Goal: Find specific page/section: Find specific page/section

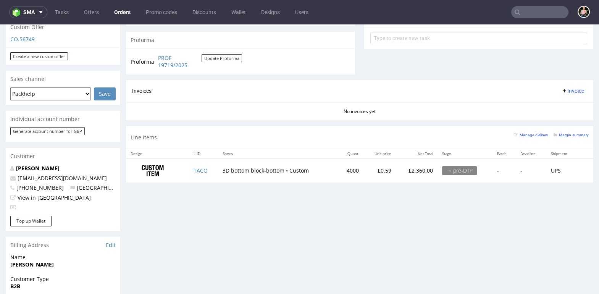
scroll to position [300, 0]
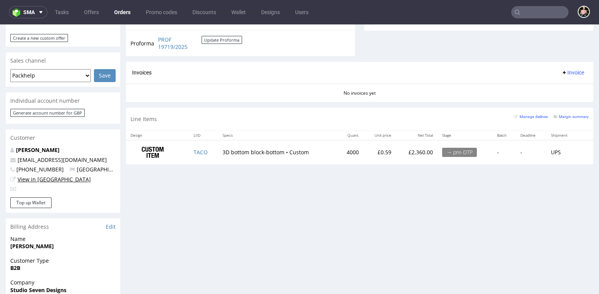
click at [26, 176] on link "View in [GEOGRAPHIC_DATA]" at bounding box center [54, 179] width 73 height 7
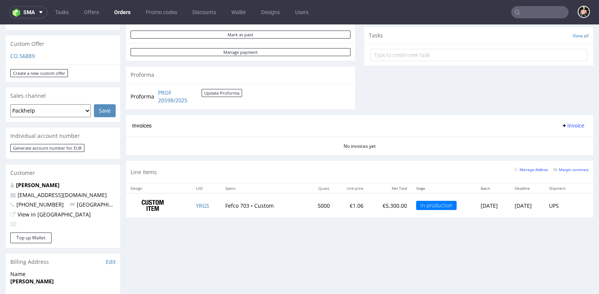
scroll to position [264, 0]
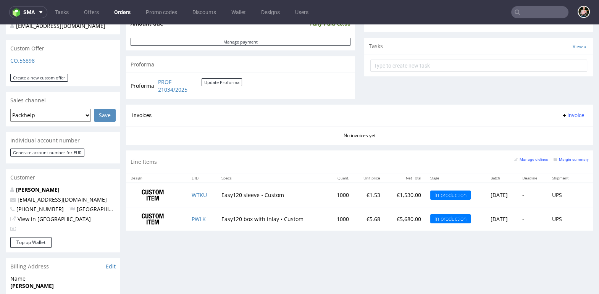
scroll to position [209, 0]
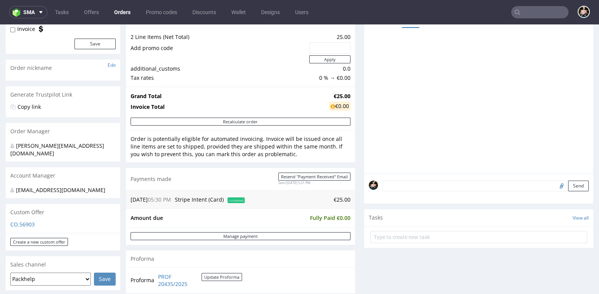
scroll to position [88, 0]
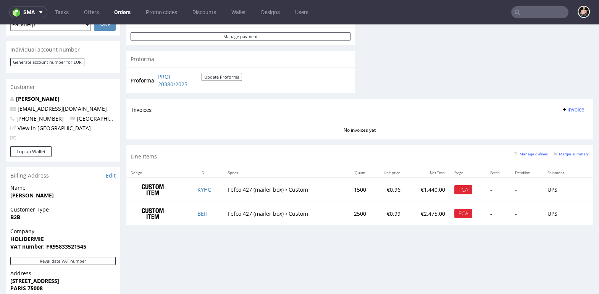
scroll to position [346, 0]
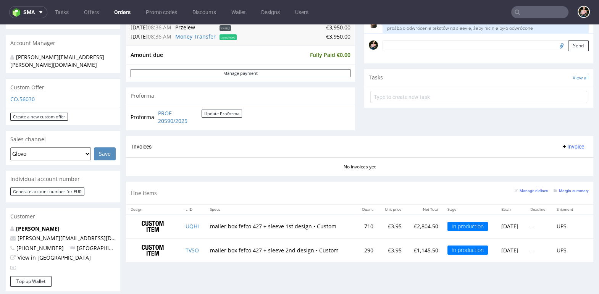
scroll to position [208, 0]
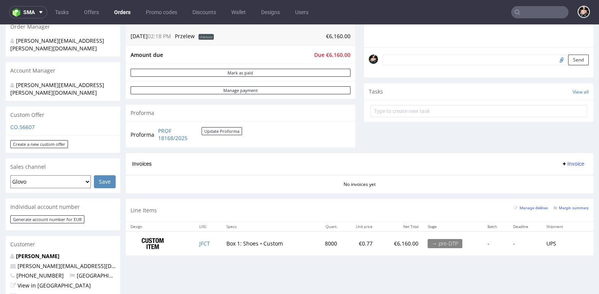
scroll to position [211, 0]
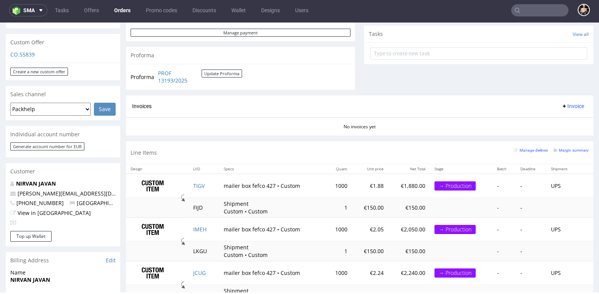
scroll to position [267, 0]
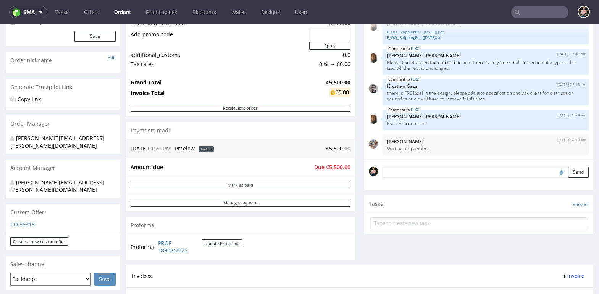
scroll to position [94, 0]
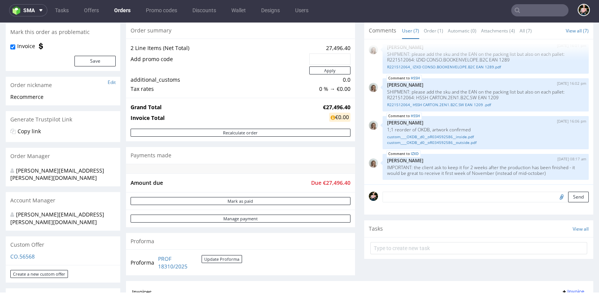
scroll to position [81, 0]
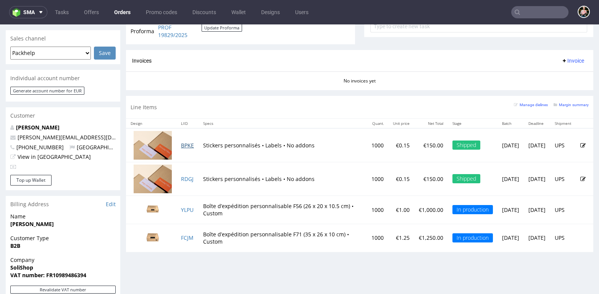
scroll to position [317, 0]
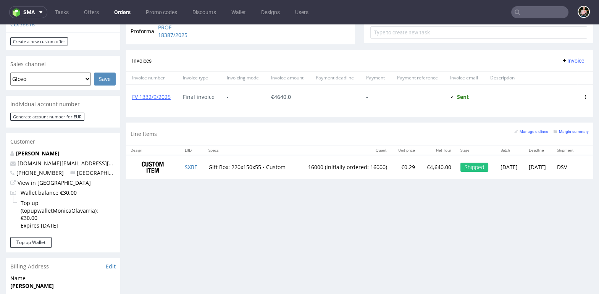
scroll to position [259, 0]
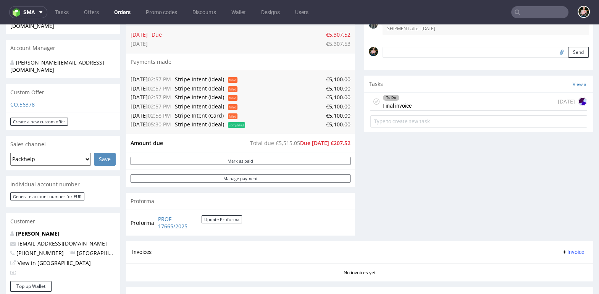
scroll to position [184, 0]
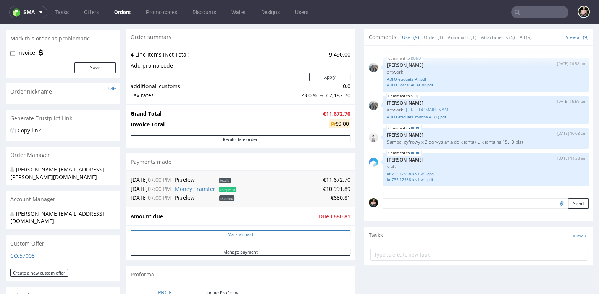
scroll to position [86, 0]
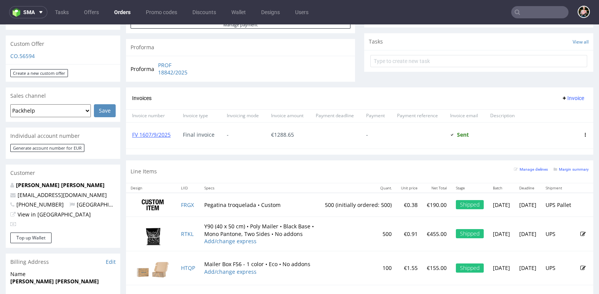
scroll to position [270, 0]
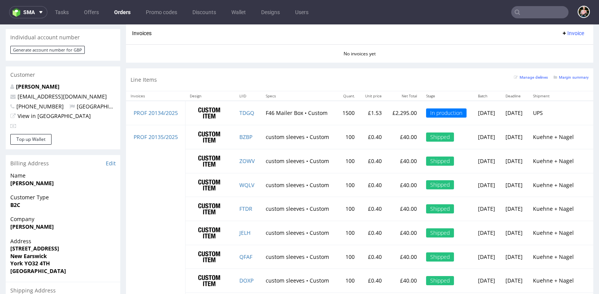
scroll to position [236, 0]
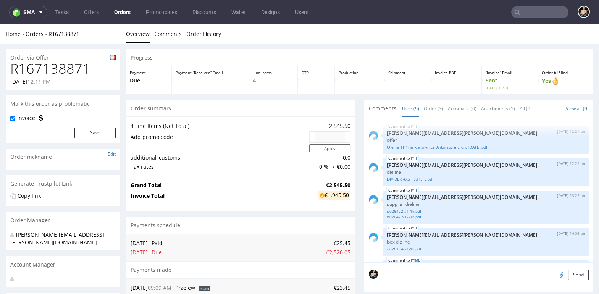
scroll to position [141, 0]
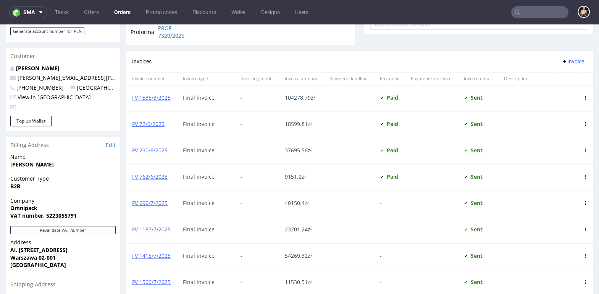
scroll to position [343, 0]
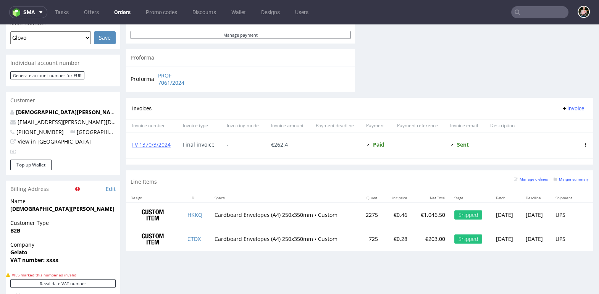
scroll to position [334, 0]
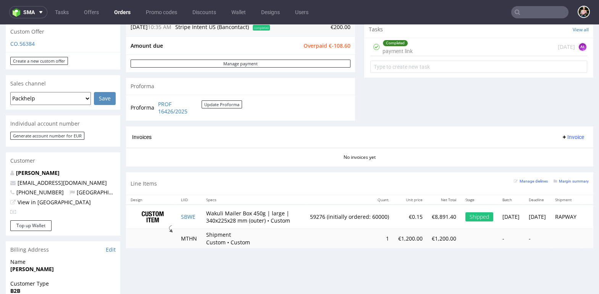
scroll to position [317, 0]
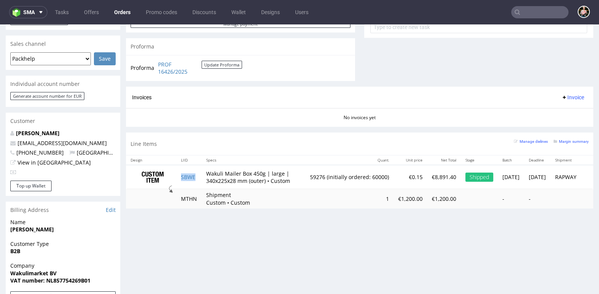
click at [184, 183] on td "SBWE" at bounding box center [189, 177] width 25 height 24
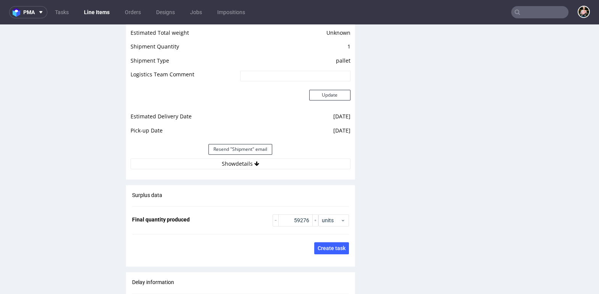
scroll to position [1085, 0]
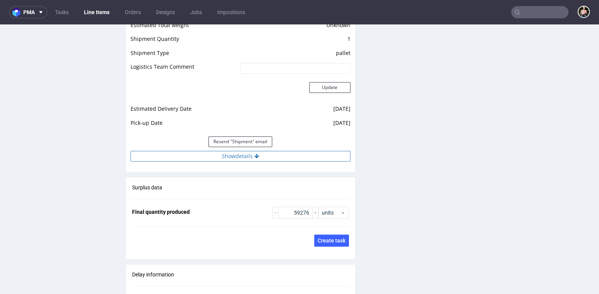
click at [197, 154] on button "Show details" at bounding box center [241, 156] width 220 height 11
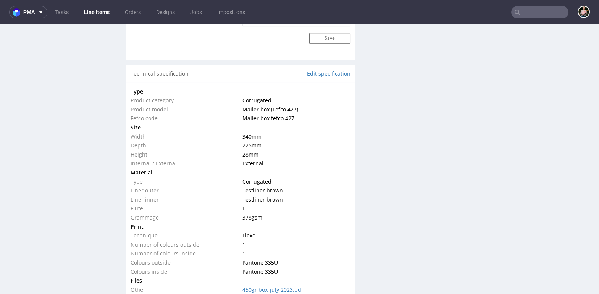
scroll to position [306, 0]
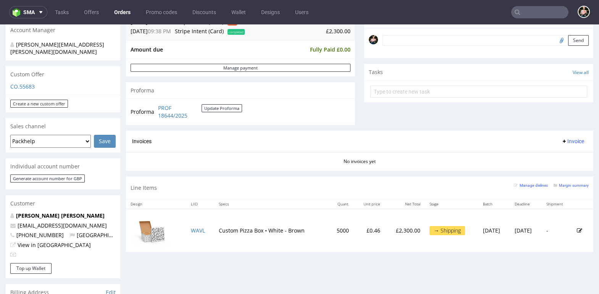
scroll to position [235, 0]
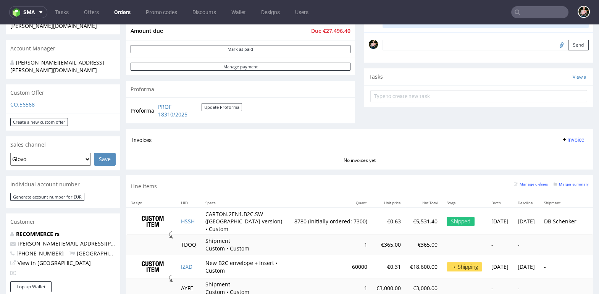
scroll to position [225, 0]
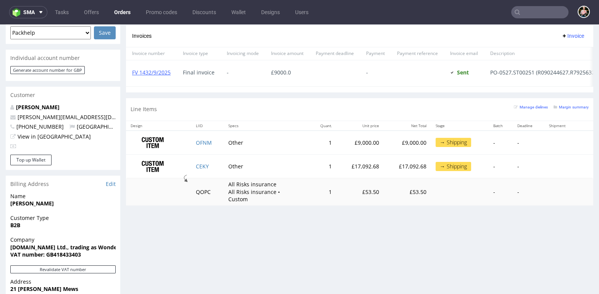
scroll to position [355, 0]
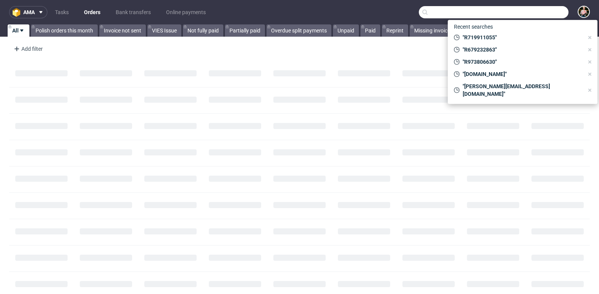
click at [539, 9] on input "text" at bounding box center [494, 12] width 150 height 12
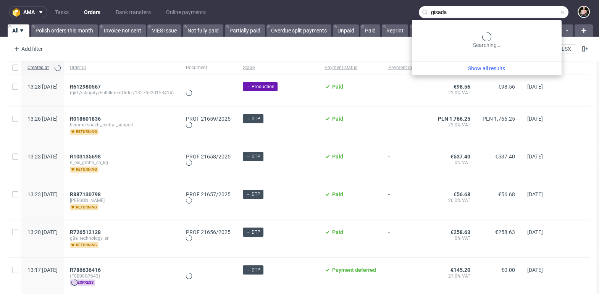
type input "gisada"
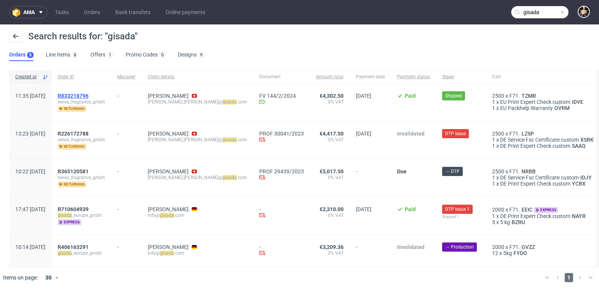
click at [89, 94] on span "R833218796" at bounding box center [73, 96] width 31 height 6
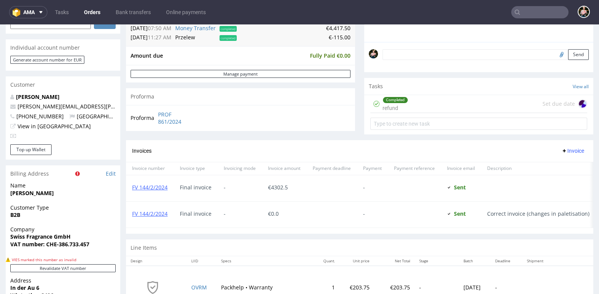
scroll to position [207, 0]
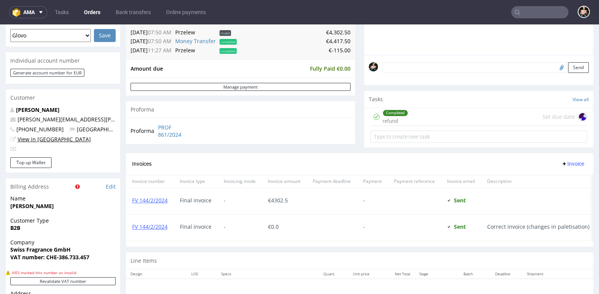
click at [46, 138] on link "View in [GEOGRAPHIC_DATA]" at bounding box center [54, 139] width 73 height 7
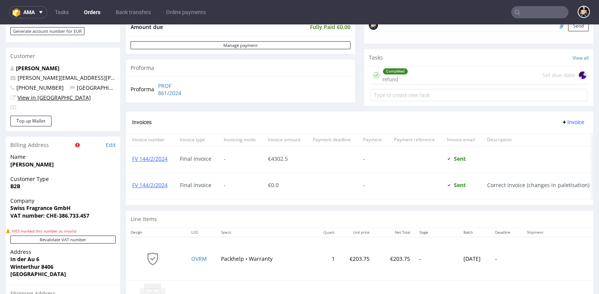
scroll to position [0, 0]
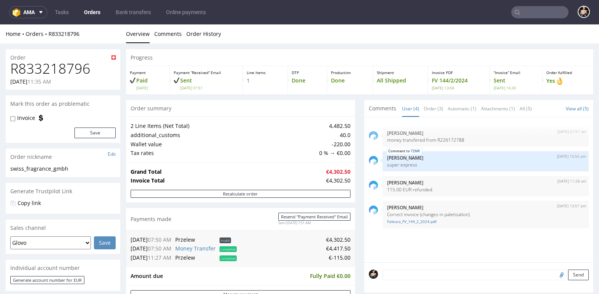
type input "gisada"
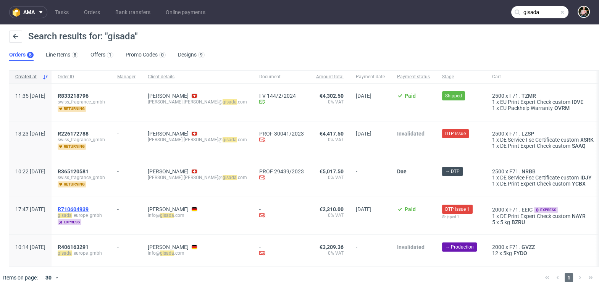
click at [89, 207] on span "R710604939" at bounding box center [73, 209] width 31 height 6
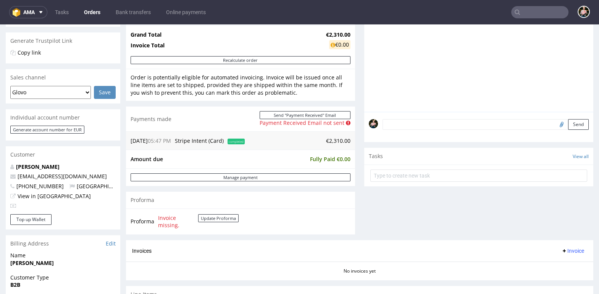
scroll to position [278, 0]
